Goal: Information Seeking & Learning: Learn about a topic

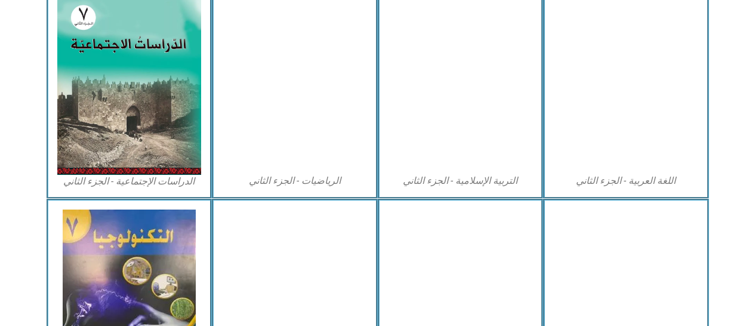
scroll to position [609, 0]
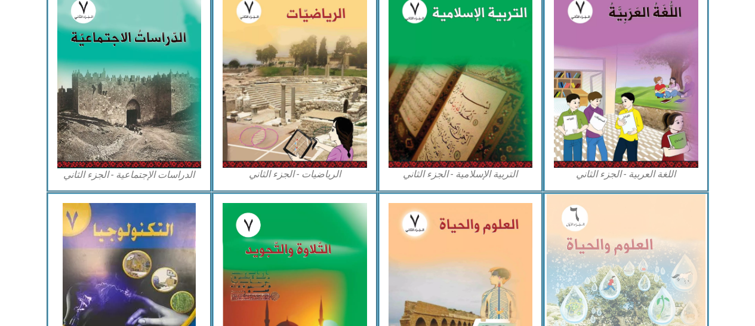
click at [619, 250] on img at bounding box center [626, 290] width 159 height 193
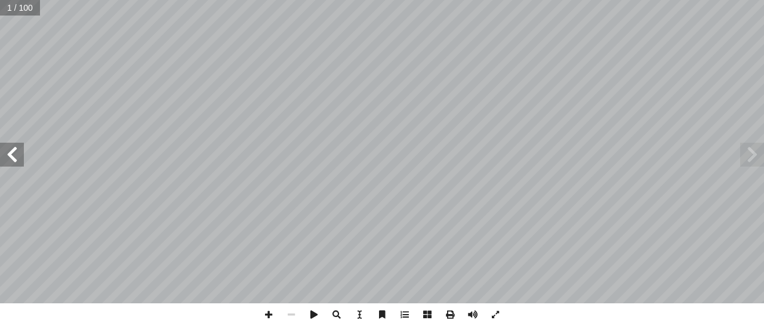
click at [17, 153] on span at bounding box center [12, 155] width 24 height 24
click at [10, 158] on span at bounding box center [12, 155] width 24 height 24
click at [8, 156] on span at bounding box center [12, 155] width 24 height 24
click at [10, 153] on span at bounding box center [12, 155] width 24 height 24
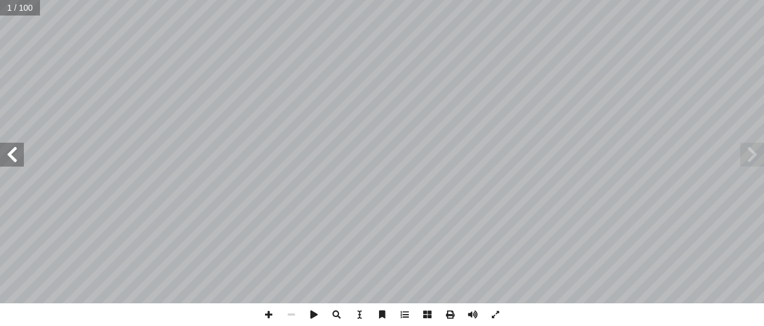
click at [11, 150] on span at bounding box center [12, 155] width 24 height 24
click at [10, 149] on span at bounding box center [12, 155] width 24 height 24
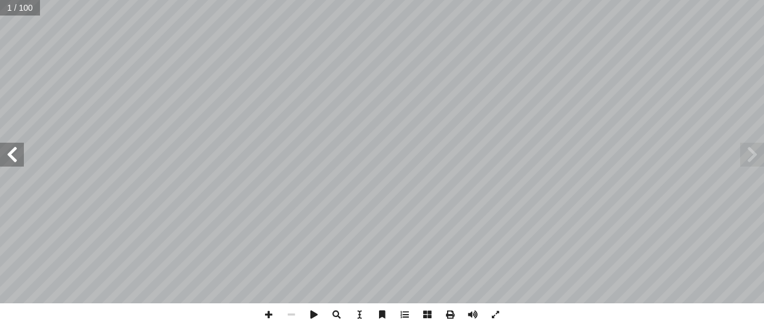
click at [10, 149] on span at bounding box center [12, 155] width 24 height 24
click at [10, 147] on span at bounding box center [12, 155] width 24 height 24
click at [11, 149] on span at bounding box center [12, 155] width 24 height 24
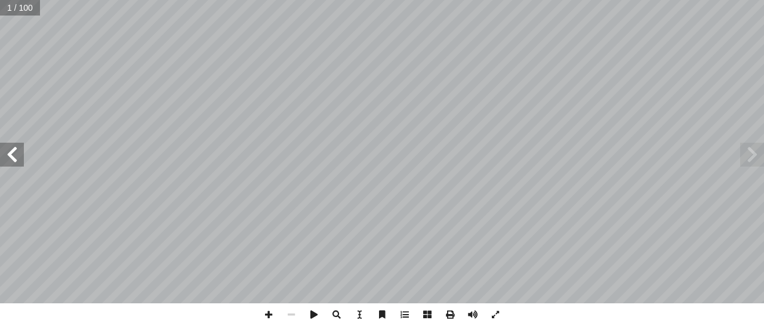
click at [11, 149] on span at bounding box center [12, 155] width 24 height 24
click at [15, 152] on span at bounding box center [12, 155] width 24 height 24
click at [17, 153] on span at bounding box center [12, 155] width 24 height 24
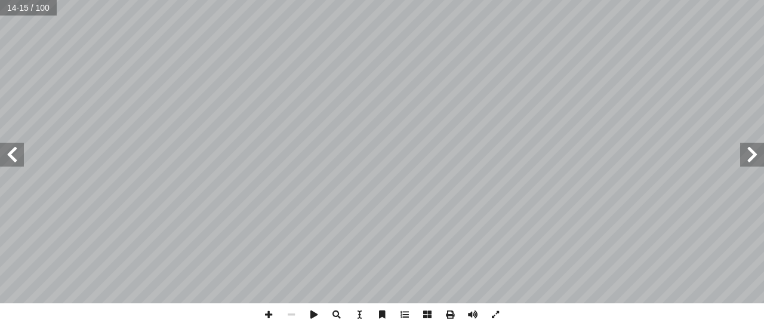
click at [17, 153] on span at bounding box center [12, 155] width 24 height 24
click at [15, 155] on span at bounding box center [12, 155] width 24 height 24
click at [17, 153] on span at bounding box center [12, 155] width 24 height 24
click at [14, 153] on span at bounding box center [12, 155] width 24 height 24
click at [12, 155] on span at bounding box center [12, 155] width 24 height 24
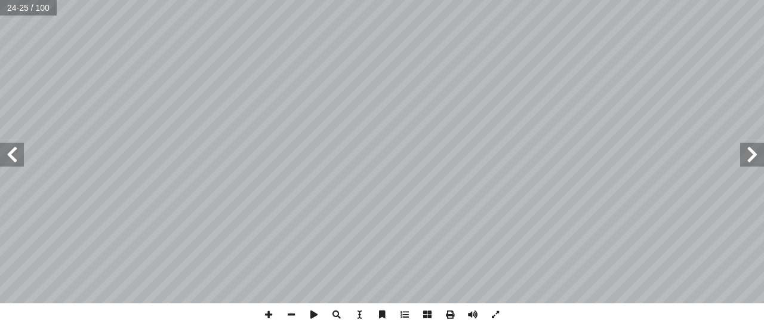
click at [18, 153] on span at bounding box center [12, 155] width 24 height 24
